Goal: Task Accomplishment & Management: Use online tool/utility

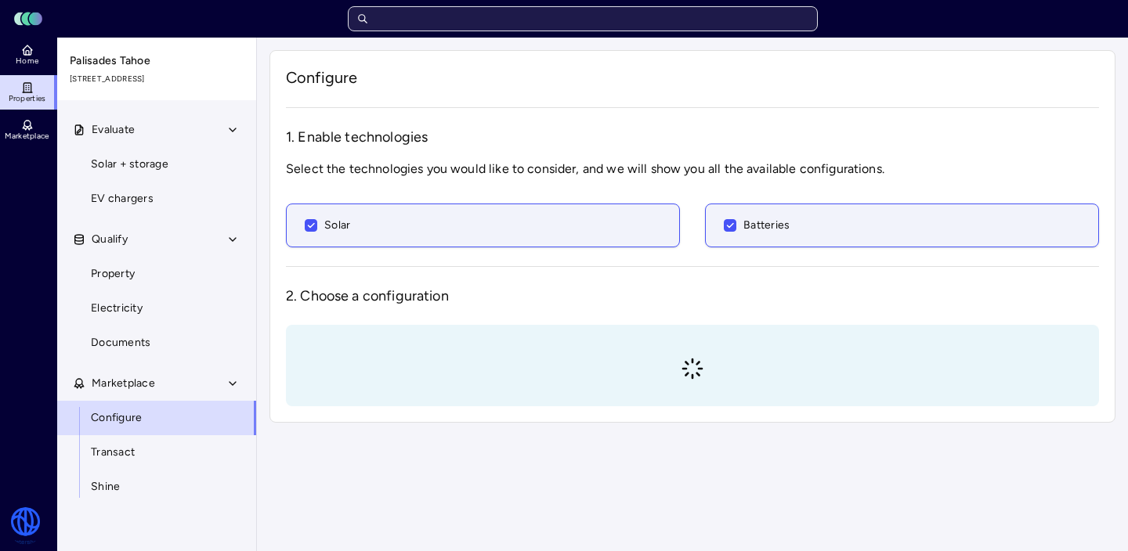
click at [500, 18] on input "text" at bounding box center [583, 18] width 470 height 25
type input "big"
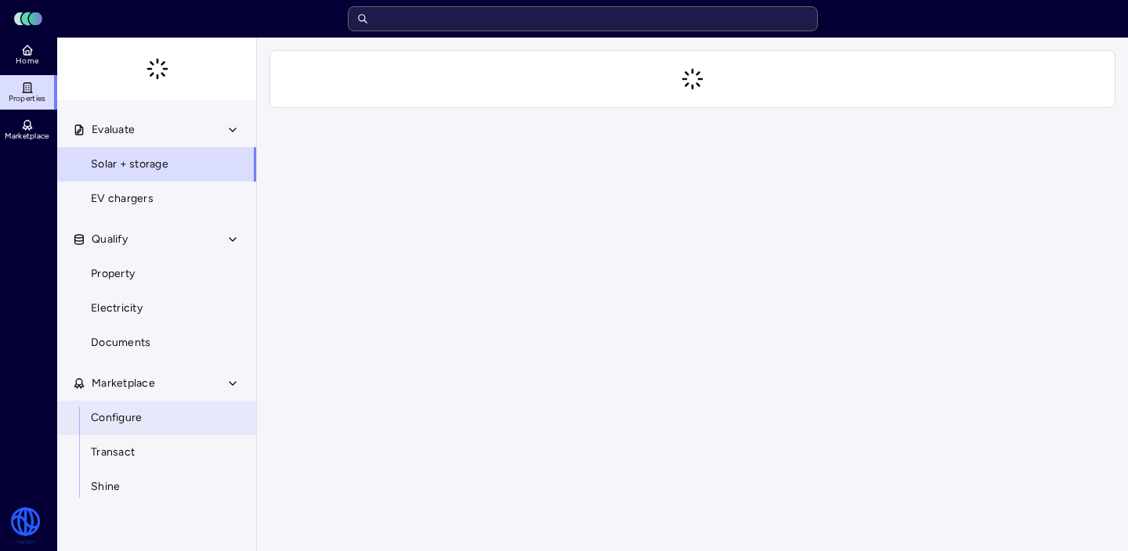
click at [114, 420] on span "Configure" at bounding box center [116, 418] width 51 height 17
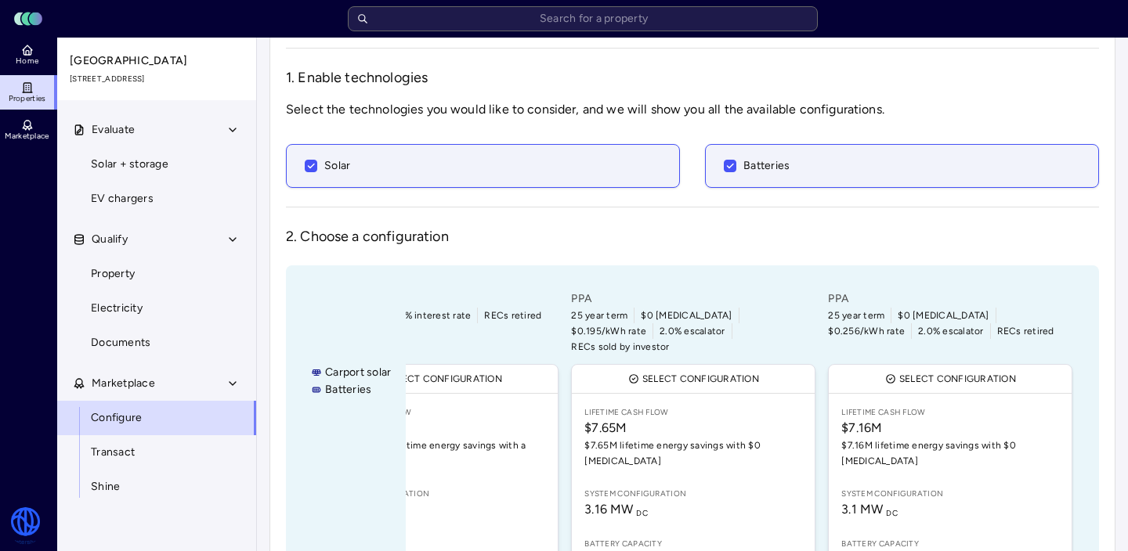
scroll to position [670, 0]
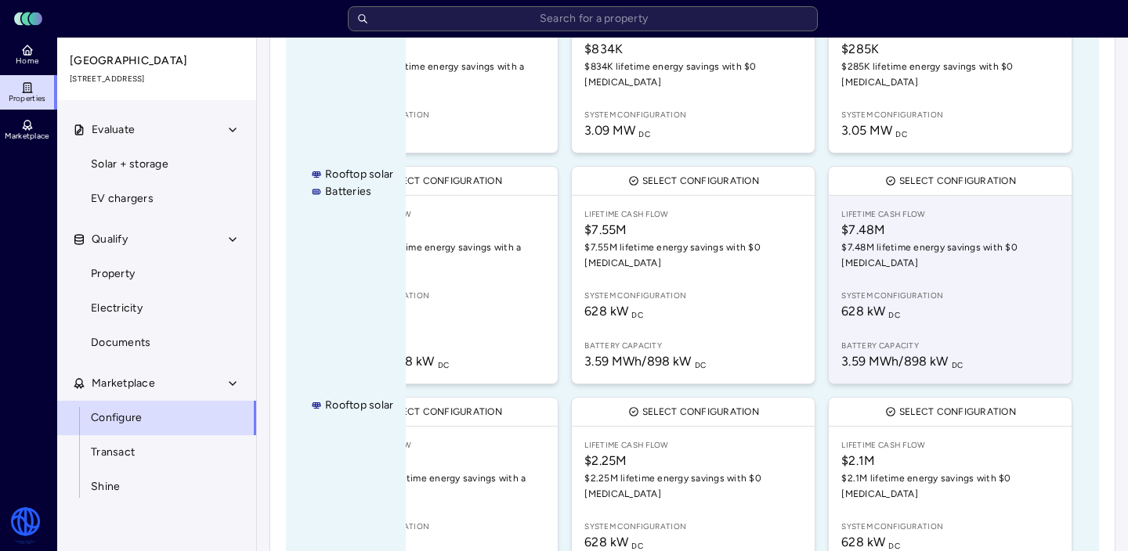
click at [992, 251] on link "Lifetime Cash Flow $7.48M $7.48M lifetime energy savings with $0 CapEx System c…" at bounding box center [949, 290] width 243 height 188
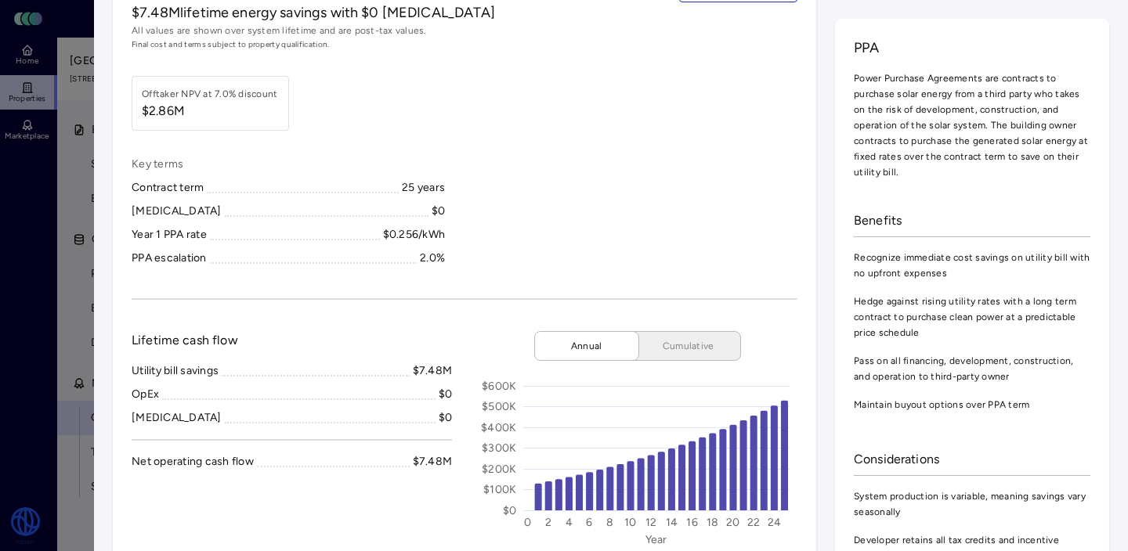
scroll to position [62, 0]
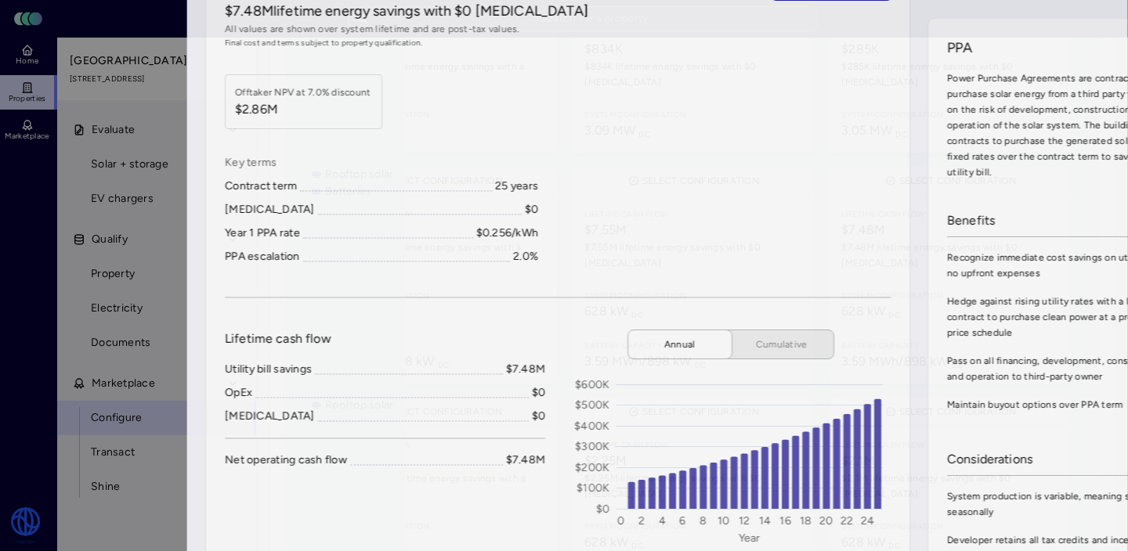
click at [20, 251] on div at bounding box center [564, 275] width 1128 height 551
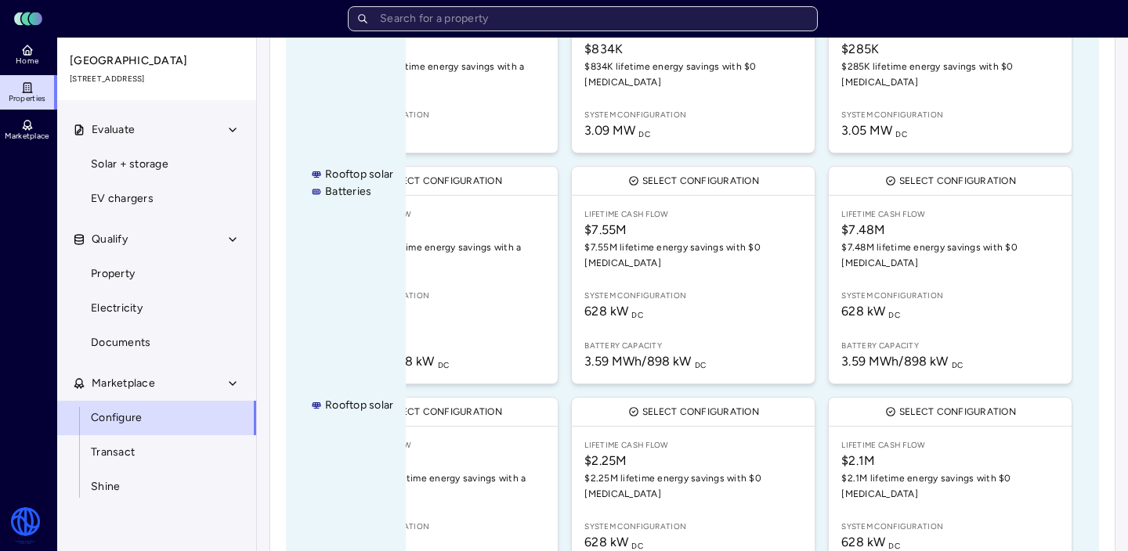
click at [502, 12] on input "text" at bounding box center [583, 18] width 470 height 25
type input "m"
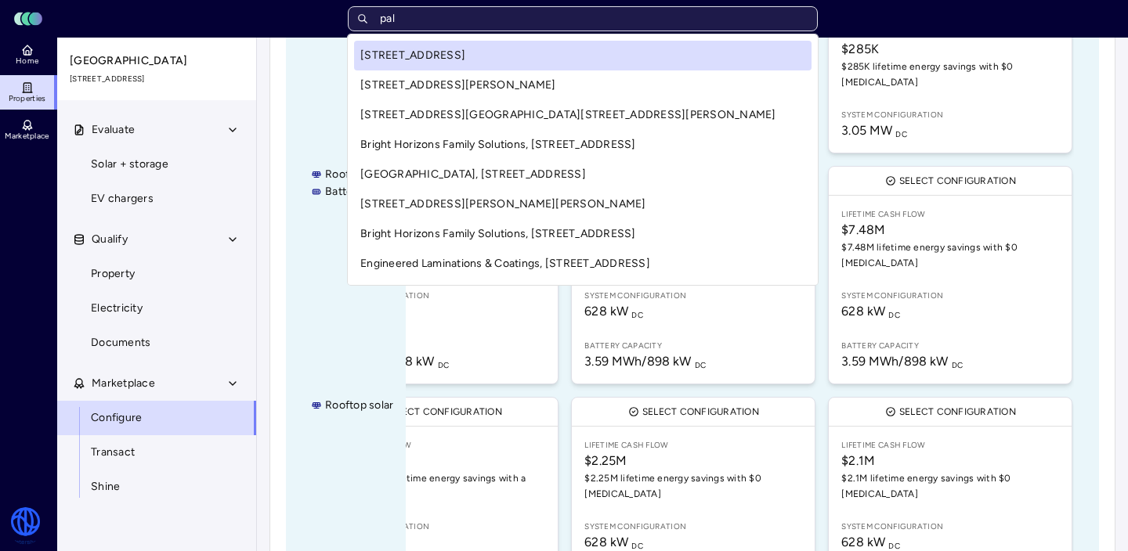
type input "pali"
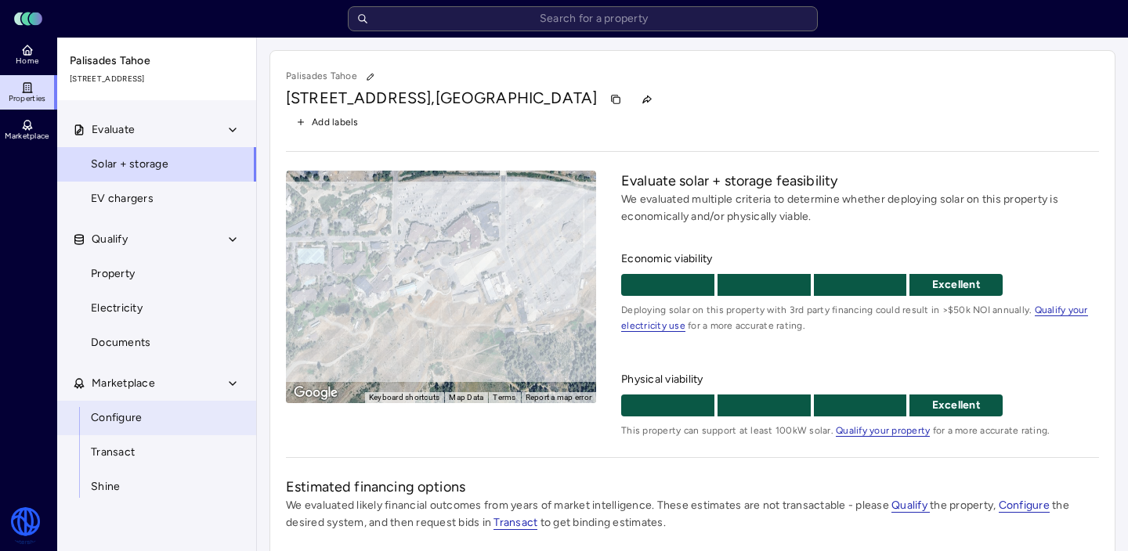
click at [125, 421] on span "Configure" at bounding box center [116, 418] width 51 height 17
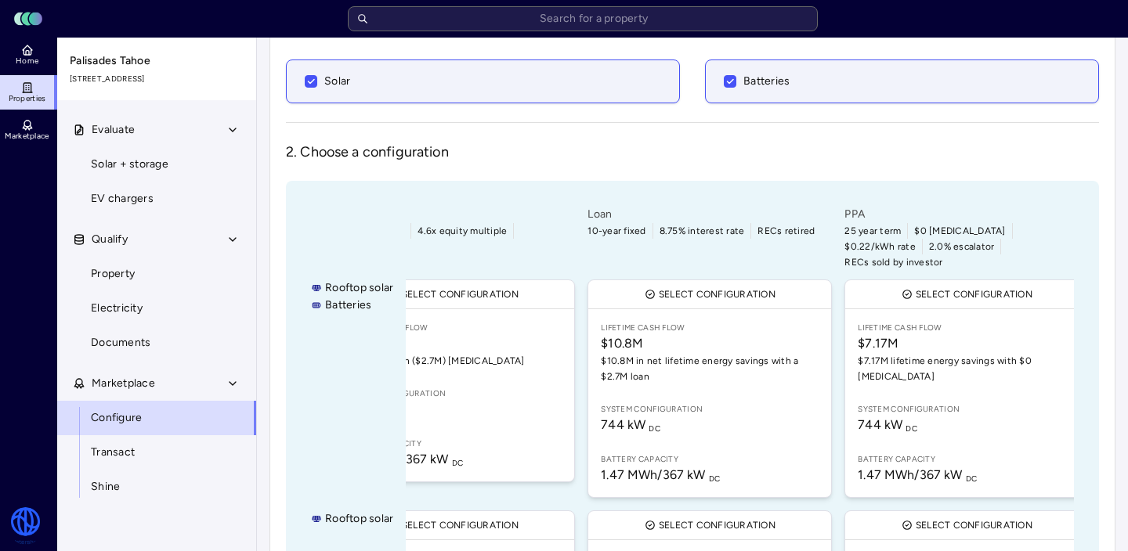
scroll to position [0, 1022]
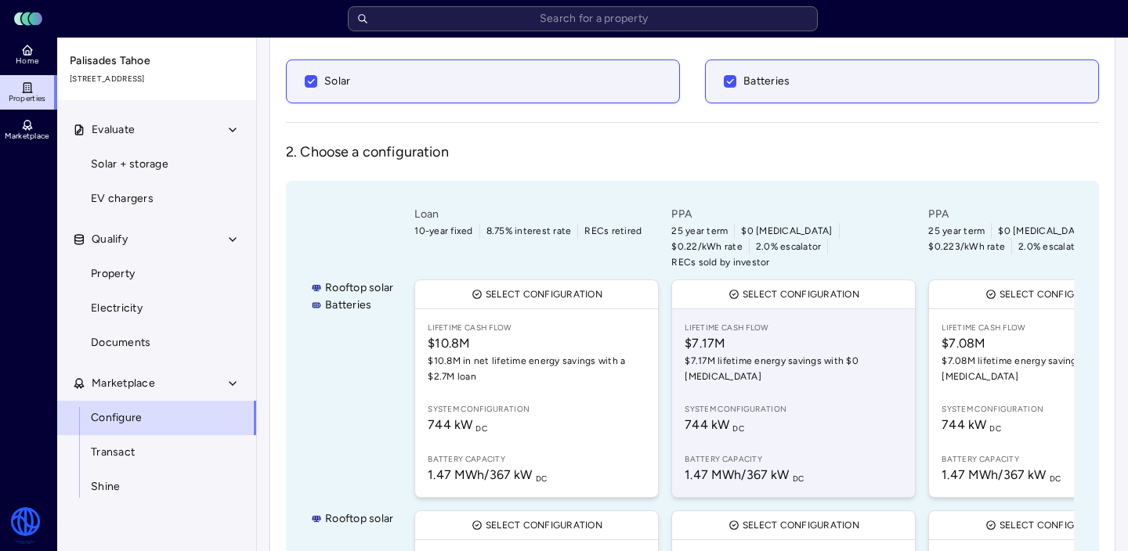
click at [808, 322] on span "Lifetime Cash Flow" at bounding box center [793, 328] width 218 height 13
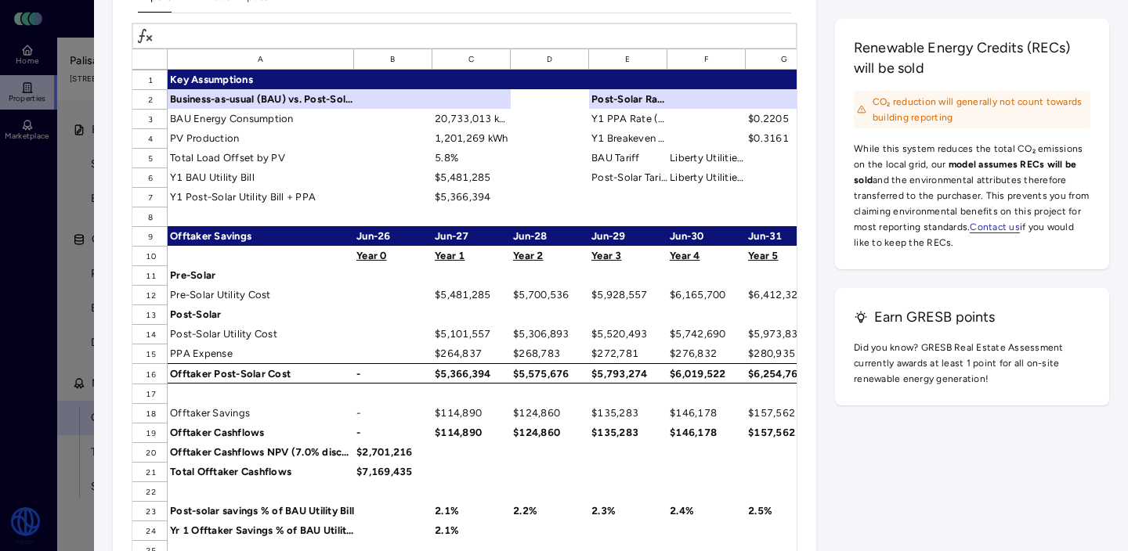
scroll to position [1647, 0]
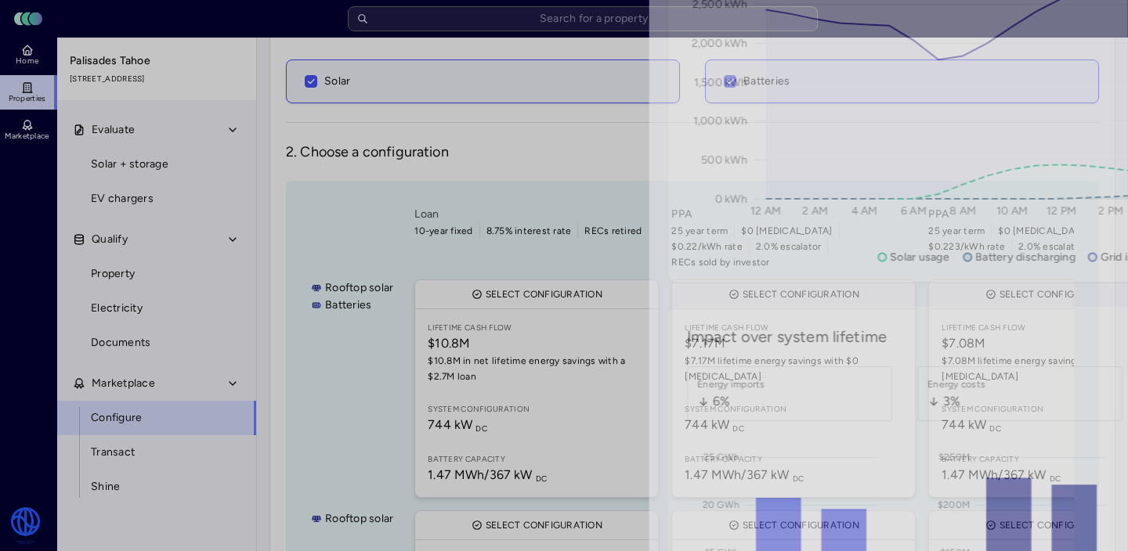
click at [24, 220] on div at bounding box center [564, 275] width 1128 height 551
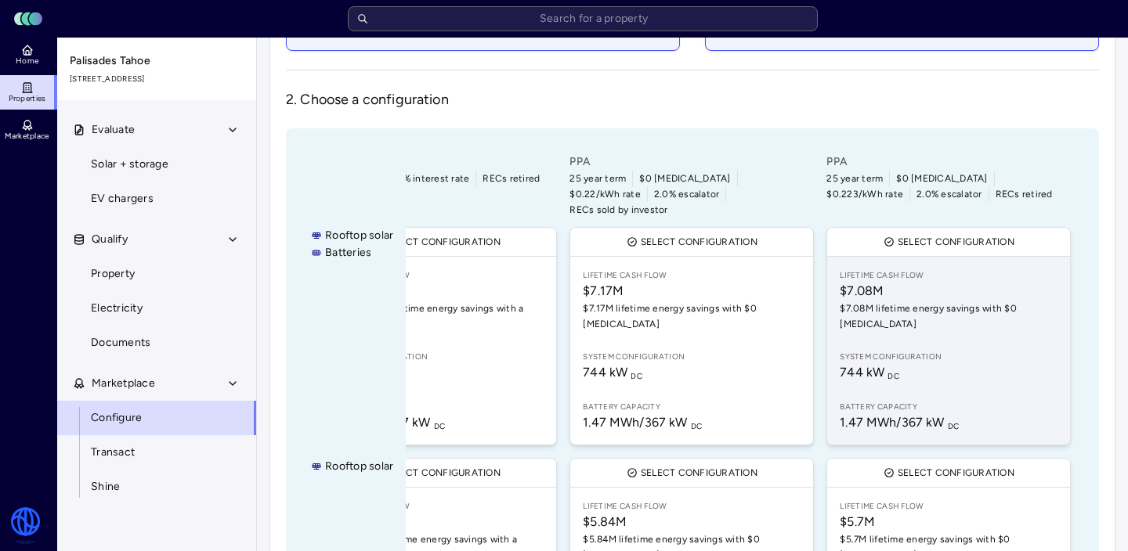
scroll to position [197, 0]
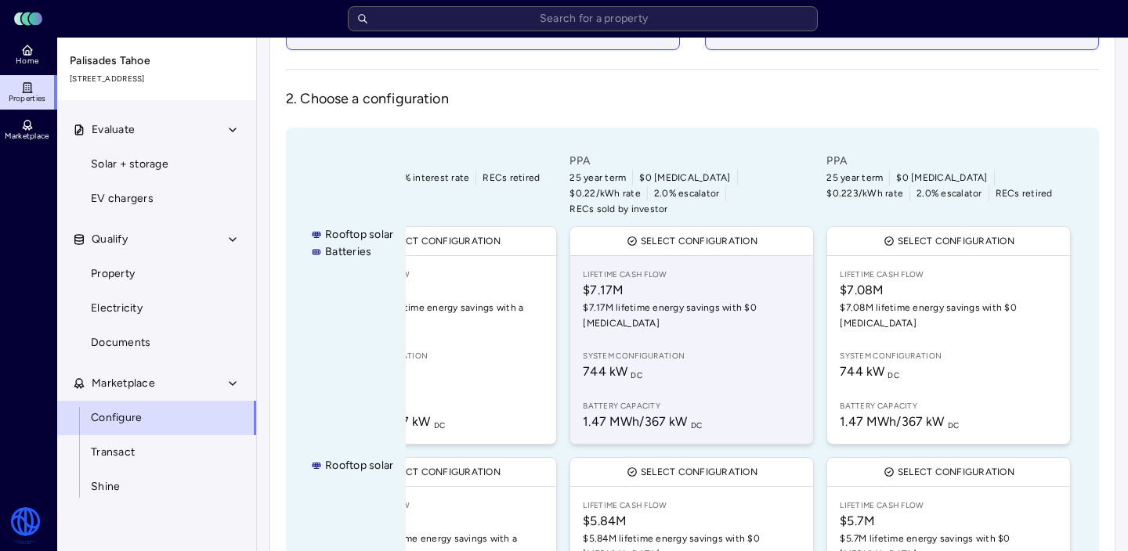
click at [697, 313] on link "Lifetime Cash Flow $7.17M $7.17M lifetime energy savings with $0 CapEx System c…" at bounding box center [691, 350] width 243 height 188
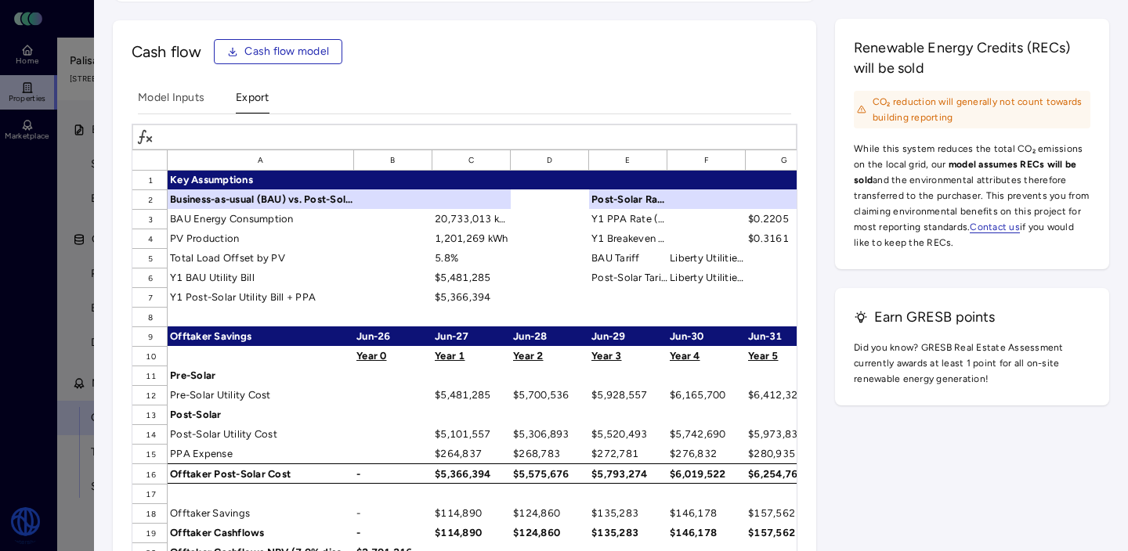
scroll to position [2, 0]
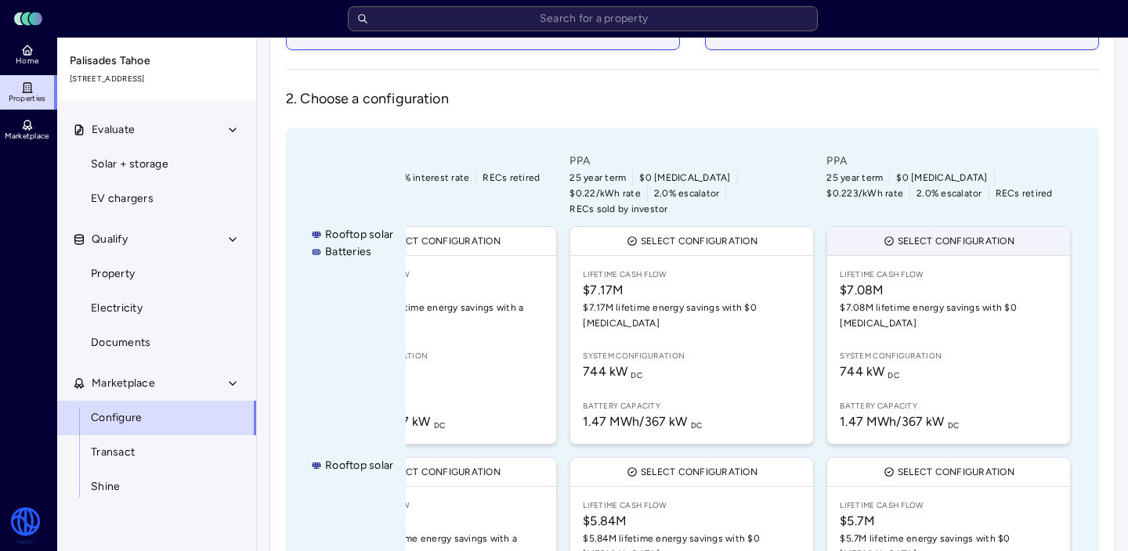
click at [958, 234] on button "Select configuration" at bounding box center [948, 241] width 243 height 28
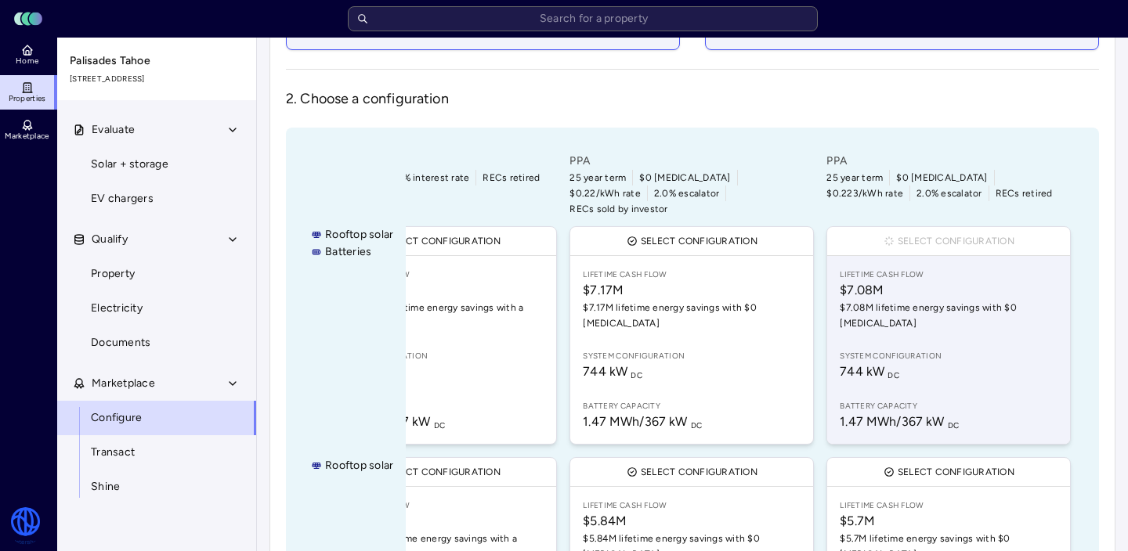
click at [939, 269] on span "Lifetime Cash Flow" at bounding box center [948, 275] width 218 height 13
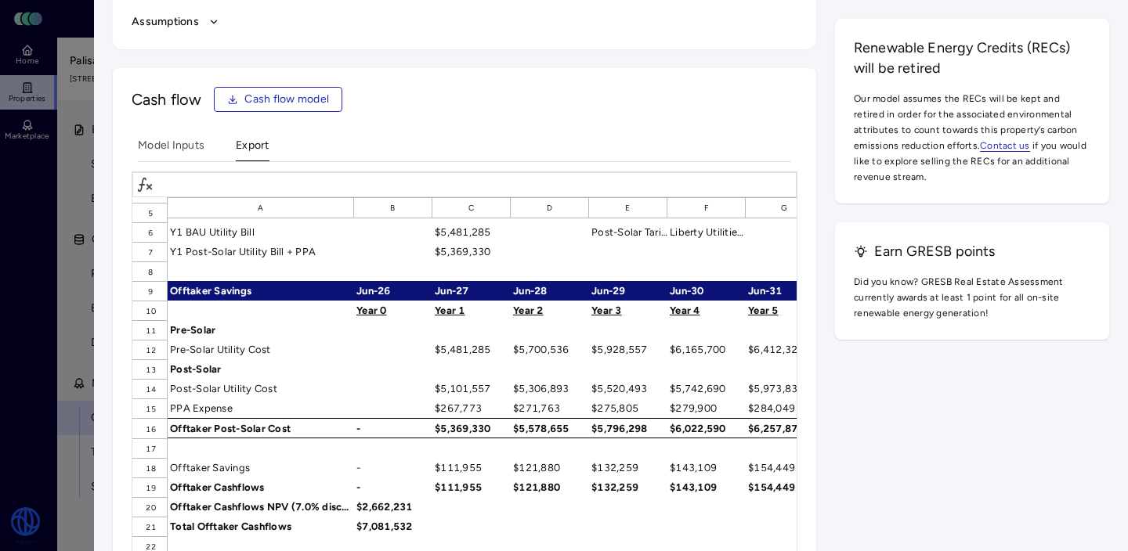
scroll to position [90, 0]
